Goal: Book appointment/travel/reservation

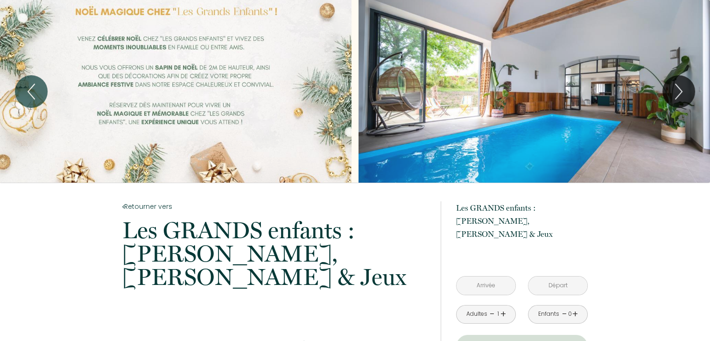
click at [474, 278] on input "text" at bounding box center [485, 285] width 59 height 18
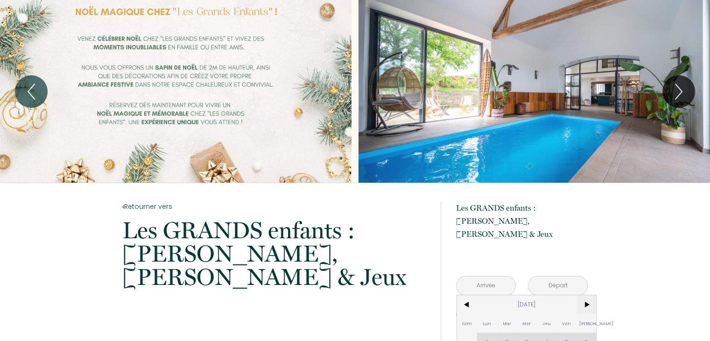
click at [589, 295] on span ">" at bounding box center [586, 304] width 20 height 19
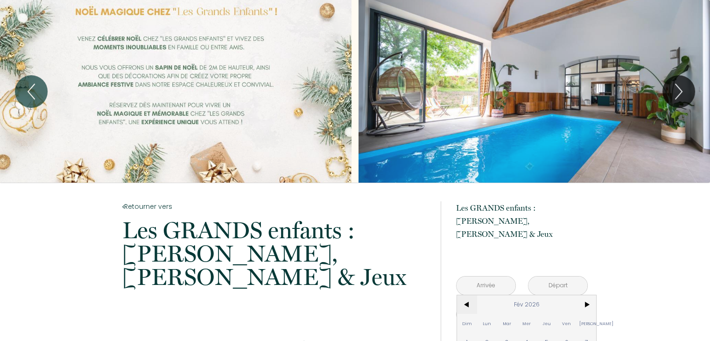
click at [466, 295] on span "<" at bounding box center [467, 304] width 20 height 19
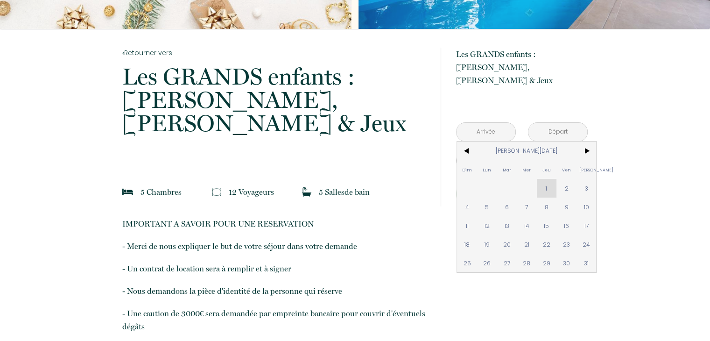
scroll to position [157, 0]
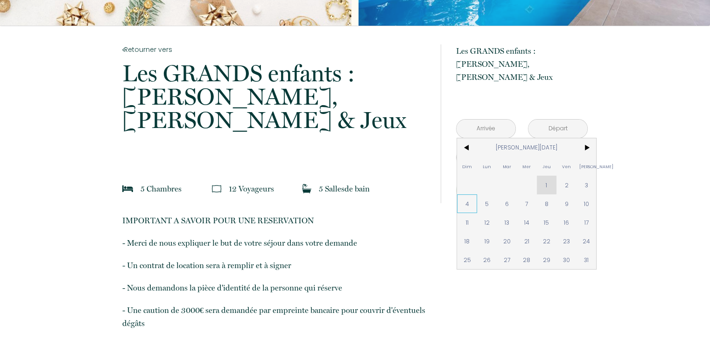
click at [462, 194] on span "4" at bounding box center [467, 203] width 20 height 19
click at [484, 192] on div "à partir de 675 € Les GRANDS enfants : [PERSON_NAME], Pétanque & Jeux [STREET_A…" at bounding box center [514, 124] width 147 height 196
type input "[DATE][PERSON_NAME]"
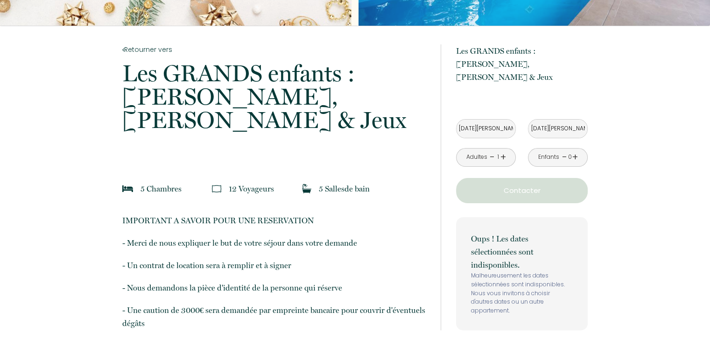
click at [484, 121] on input "[DATE][PERSON_NAME]" at bounding box center [485, 128] width 59 height 18
click at [493, 119] on input "[DATE][PERSON_NAME]" at bounding box center [485, 128] width 59 height 18
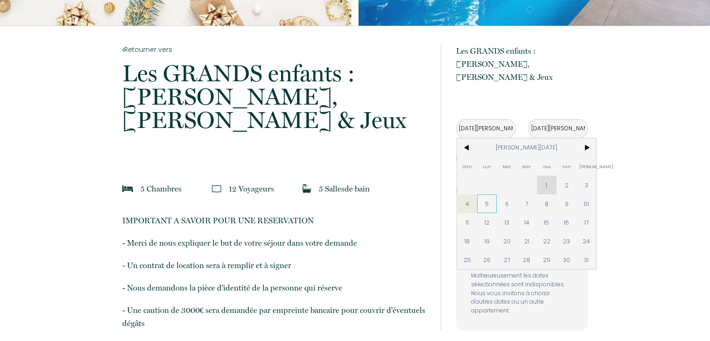
click at [488, 194] on span "5" at bounding box center [487, 203] width 20 height 19
type input "[DATE][PERSON_NAME]"
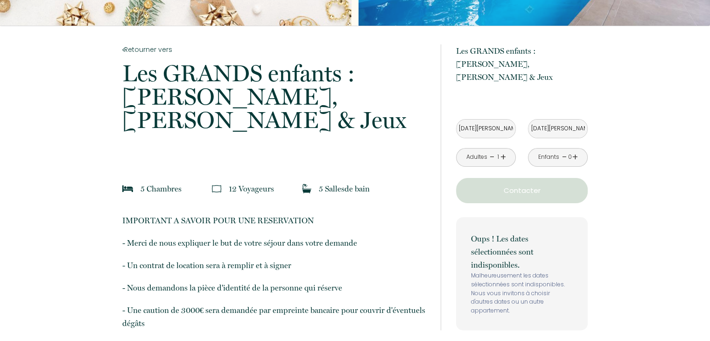
click at [505, 150] on link "+" at bounding box center [503, 157] width 6 height 14
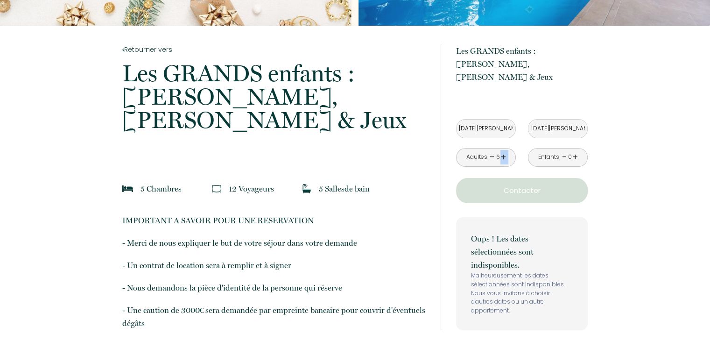
click at [505, 150] on link "+" at bounding box center [503, 157] width 6 height 14
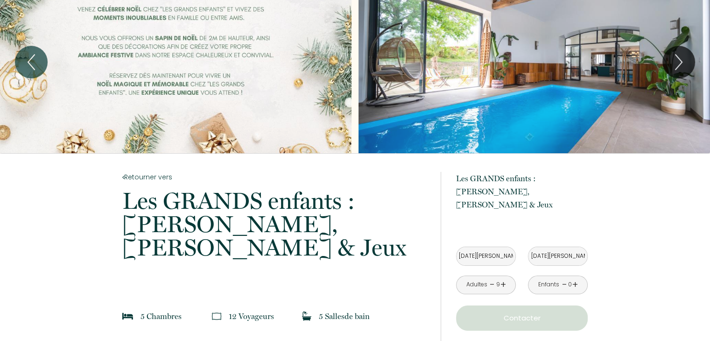
scroll to position [0, 0]
